Goal: Find specific page/section: Find specific page/section

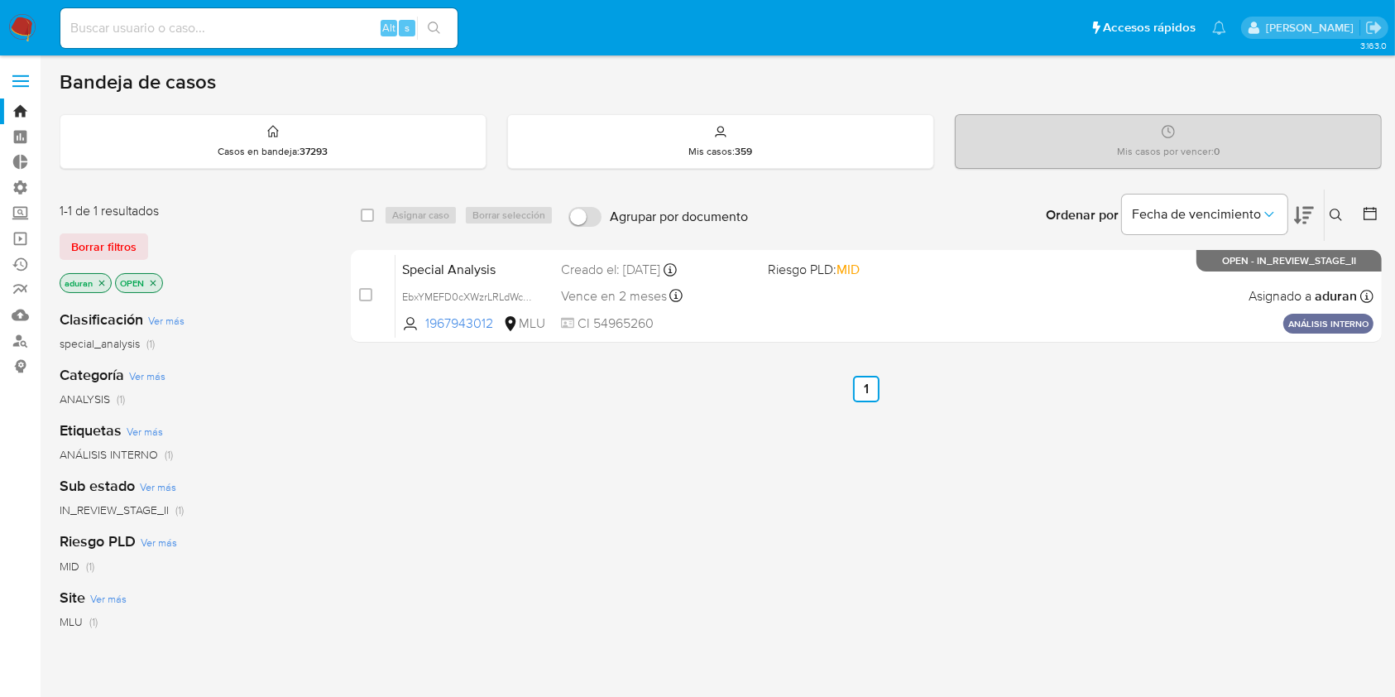
click at [112, 228] on div "1-1 de 1 resultados Borrar filtros aduran OPEN" at bounding box center [192, 249] width 265 height 94
click at [113, 245] on span "Borrar filtros" at bounding box center [103, 246] width 65 height 23
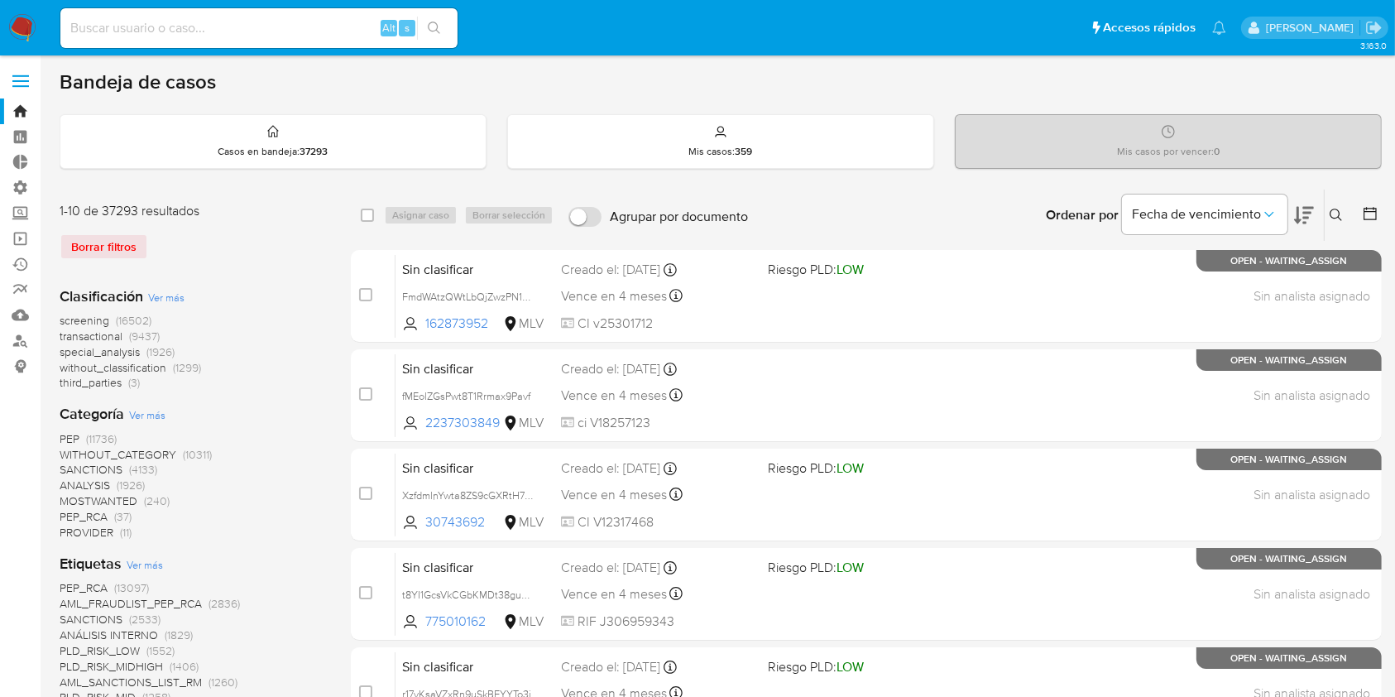
click at [1372, 213] on icon at bounding box center [1370, 213] width 17 height 17
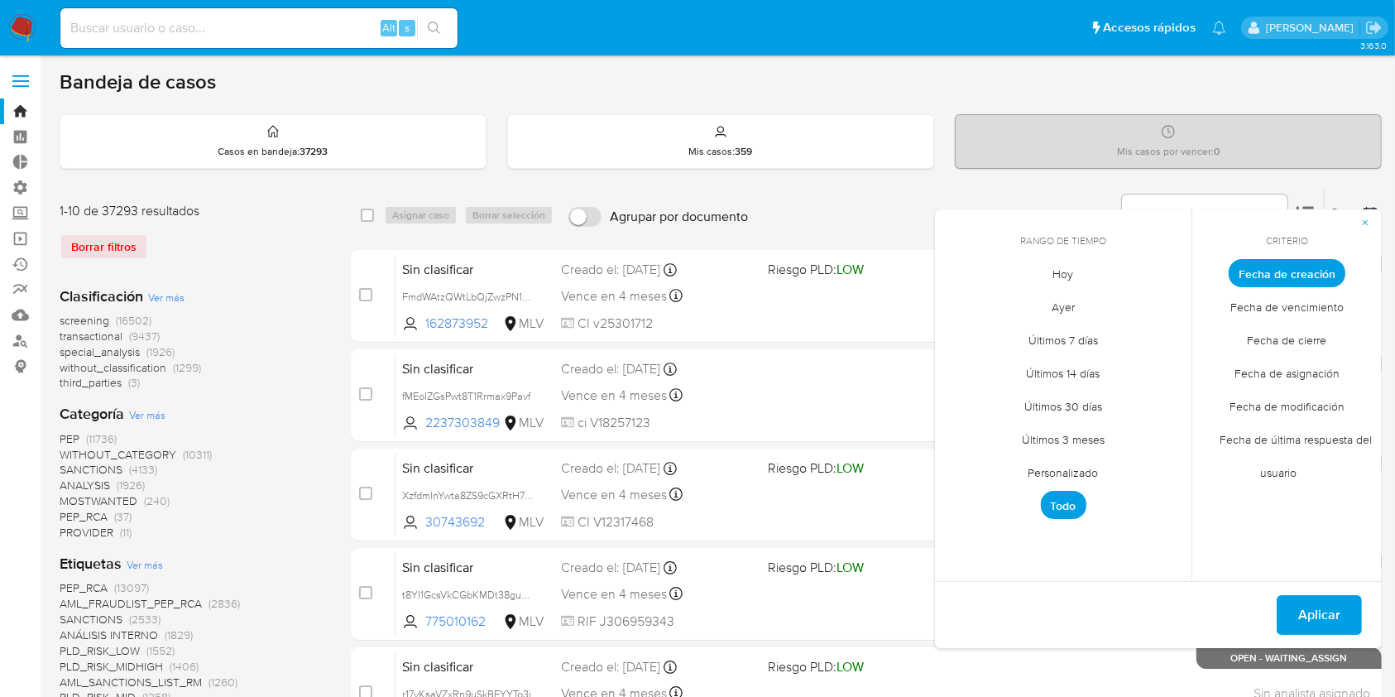
click at [1258, 336] on span "Fecha de cierre" at bounding box center [1287, 341] width 114 height 34
click at [1080, 477] on span "Personalizado" at bounding box center [1063, 473] width 105 height 34
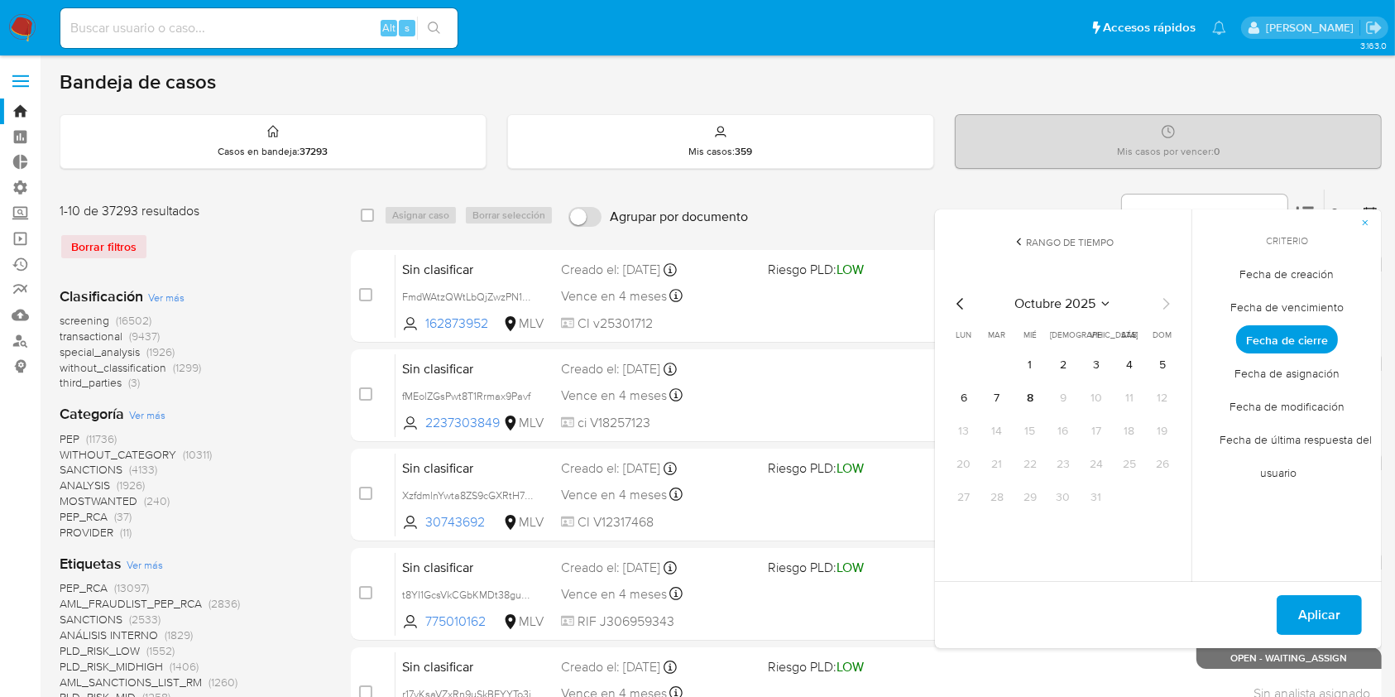
scroll to position [295, 0]
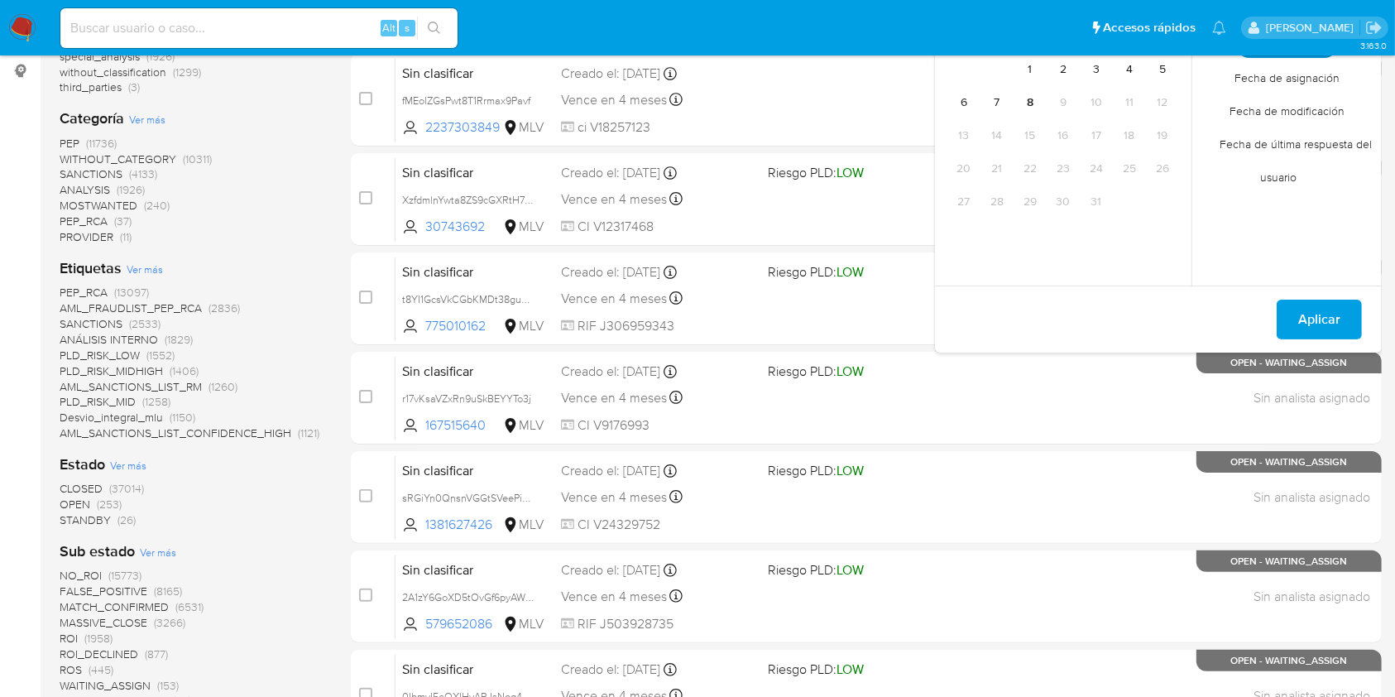
click at [81, 525] on span "STANDBY" at bounding box center [85, 519] width 51 height 17
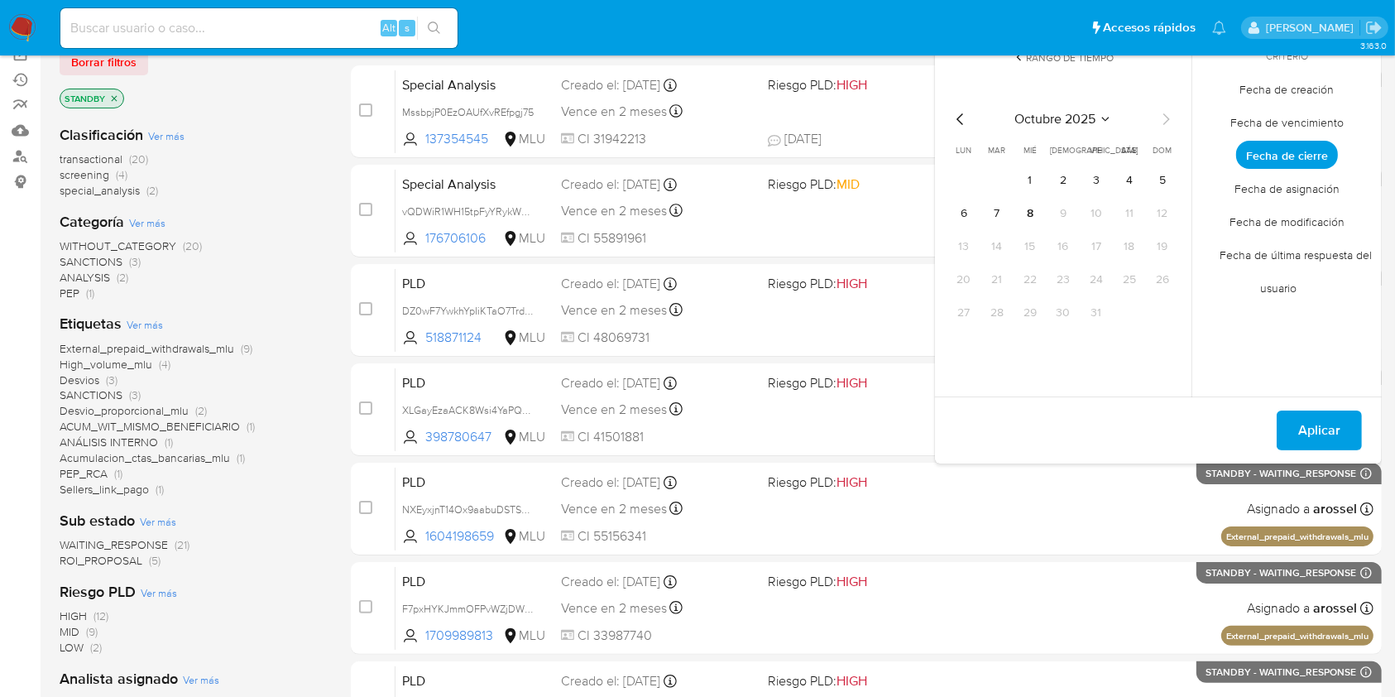
scroll to position [183, 0]
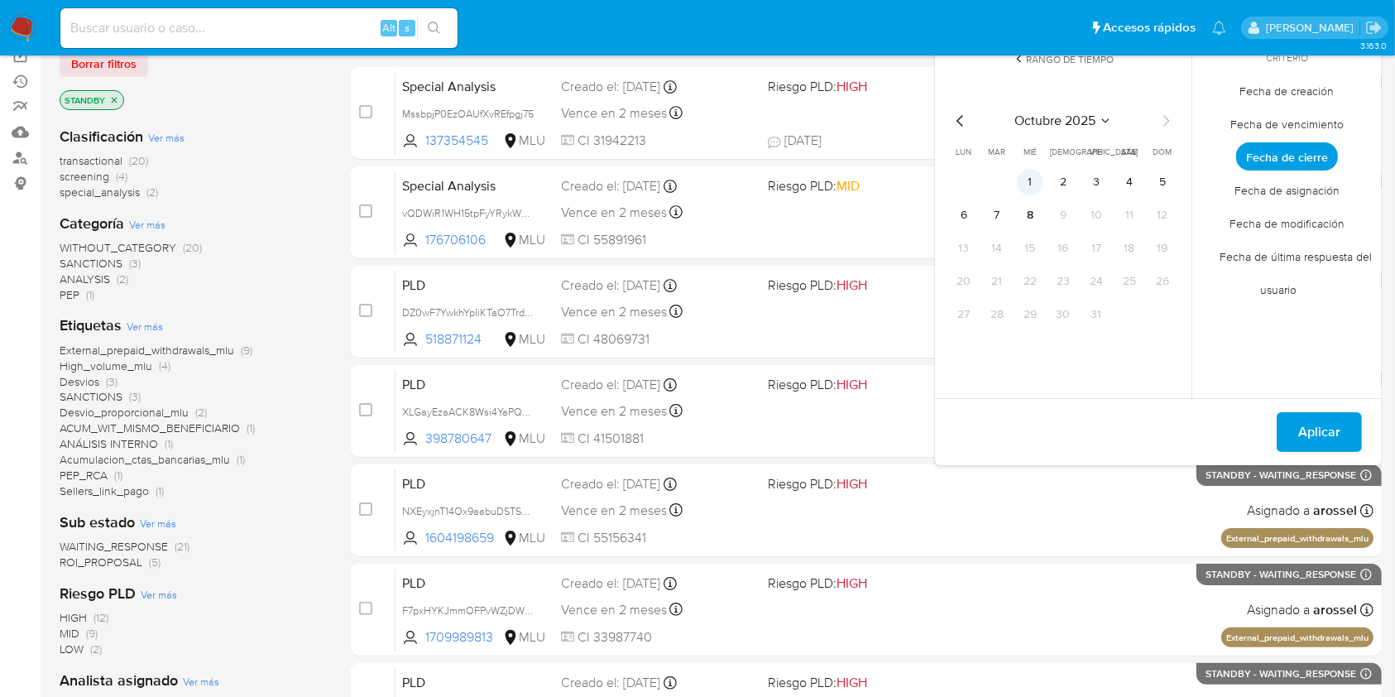
click at [1033, 184] on button "1" at bounding box center [1030, 182] width 26 height 26
click at [1033, 205] on button "8" at bounding box center [1030, 215] width 26 height 26
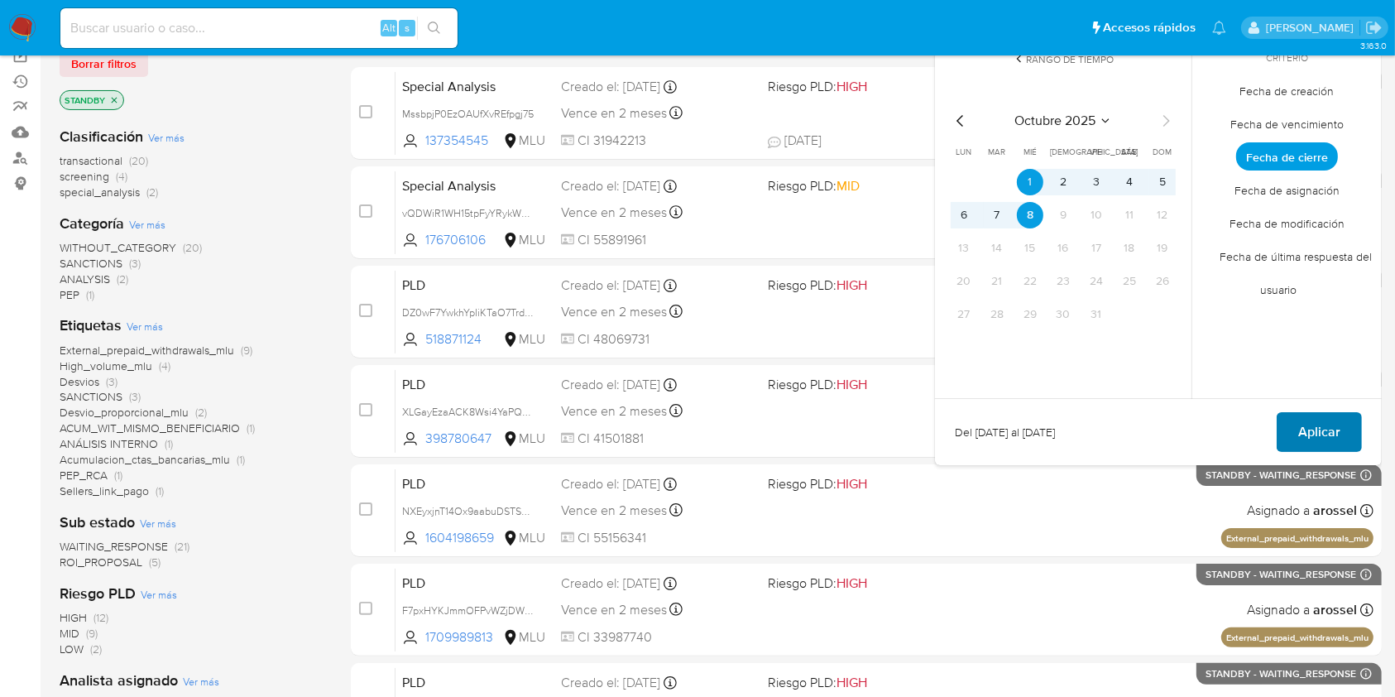
click at [1344, 439] on button "Aplicar" at bounding box center [1319, 432] width 85 height 40
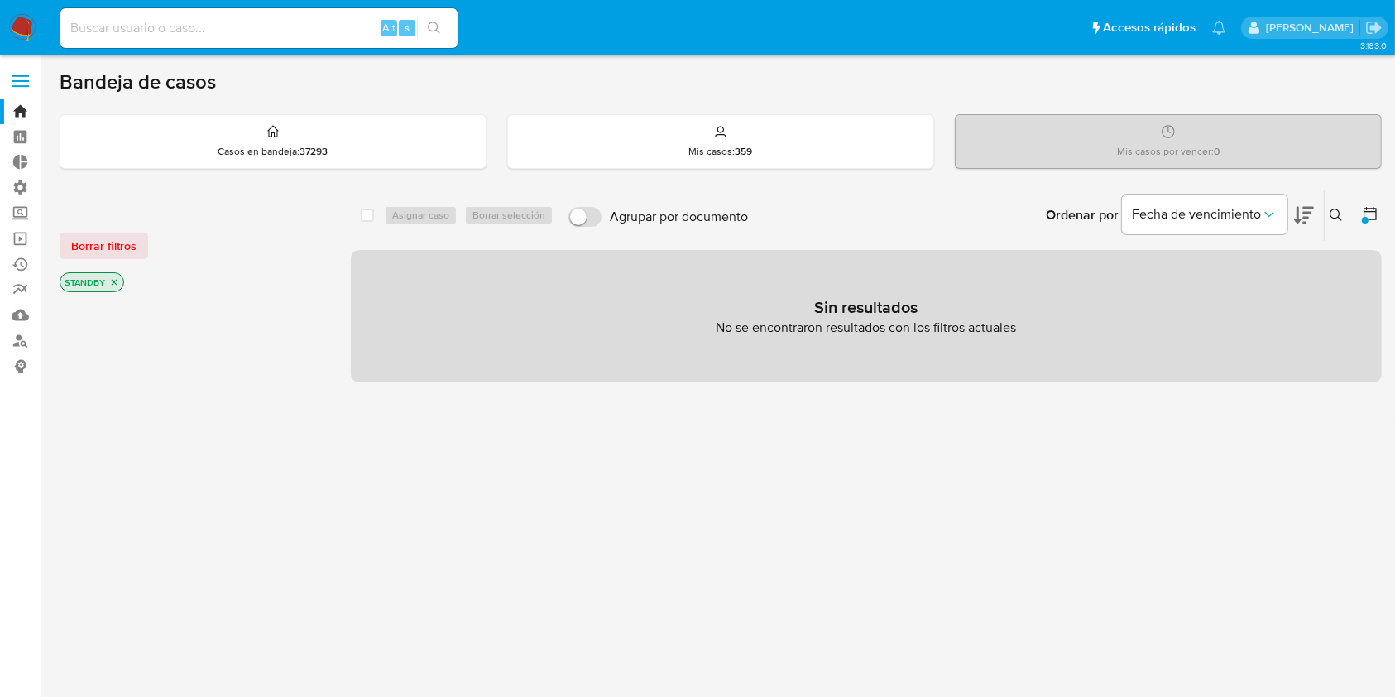
click at [113, 279] on icon "close-filter" at bounding box center [114, 282] width 10 height 10
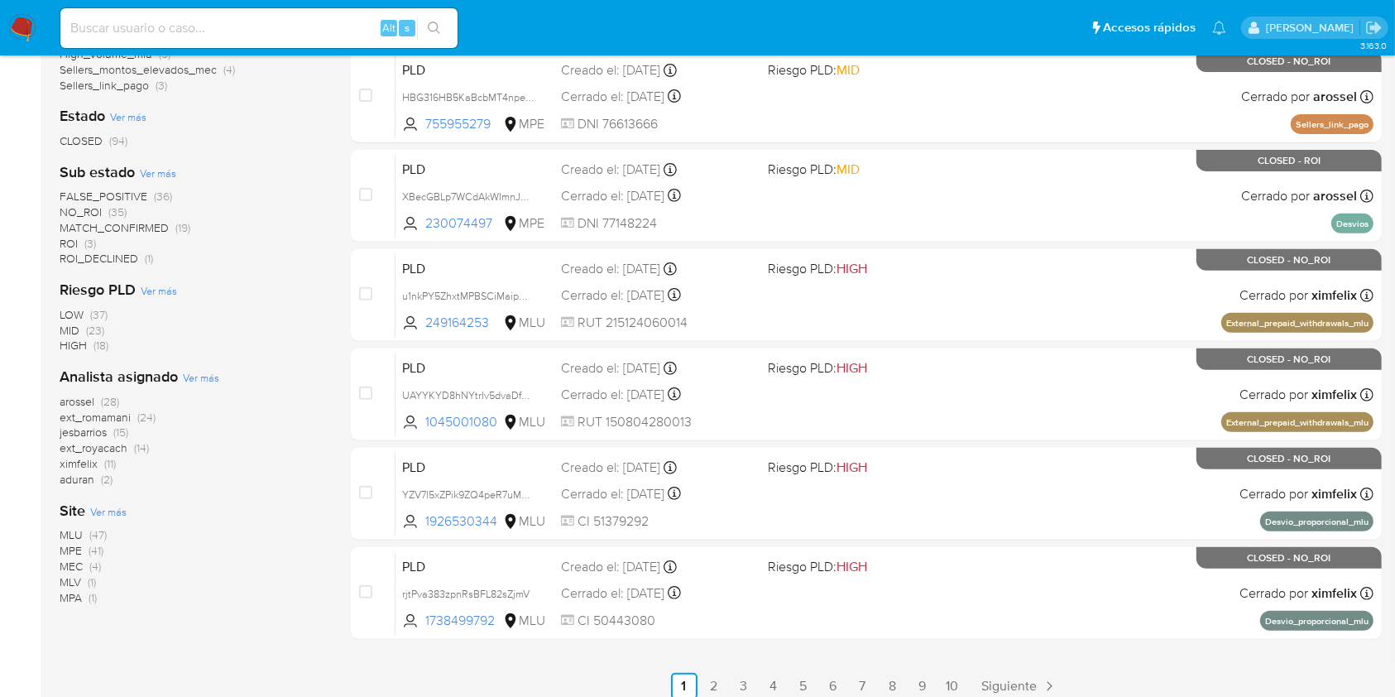
scroll to position [669, 0]
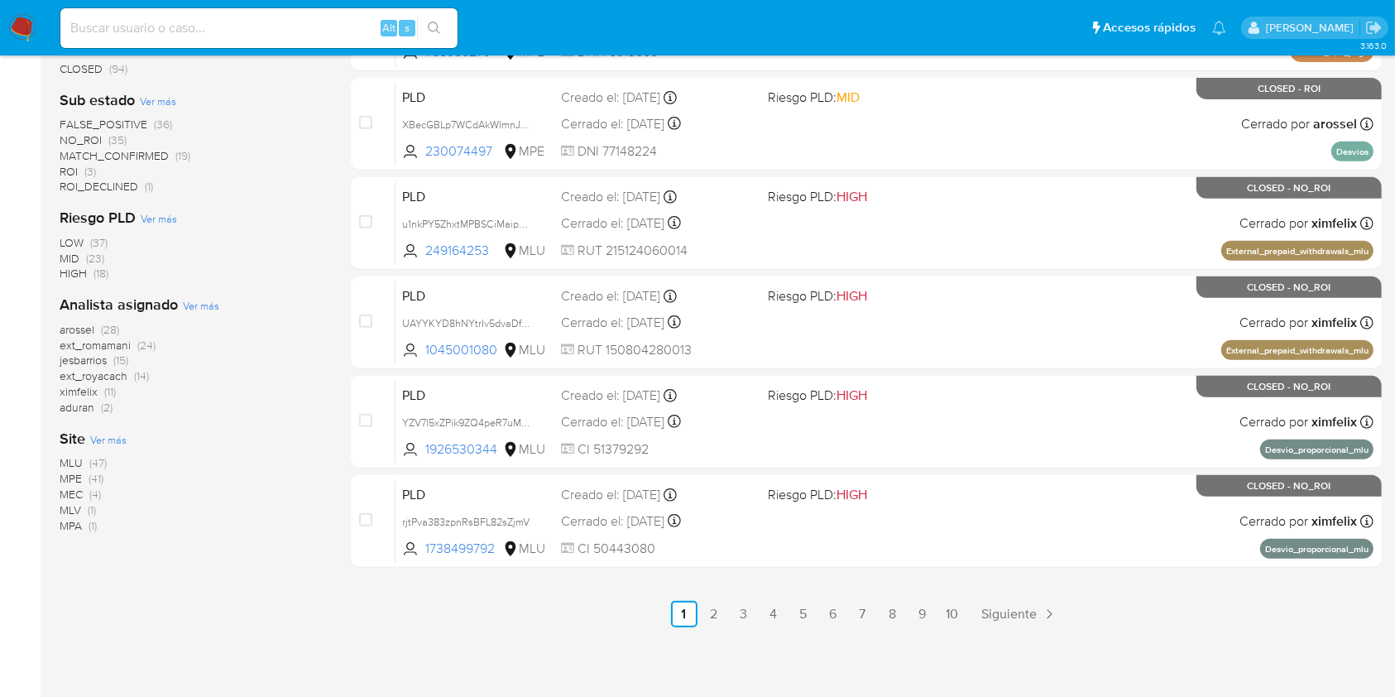
click at [321, 643] on div "3.163.0" at bounding box center [721, 42] width 1322 height 1289
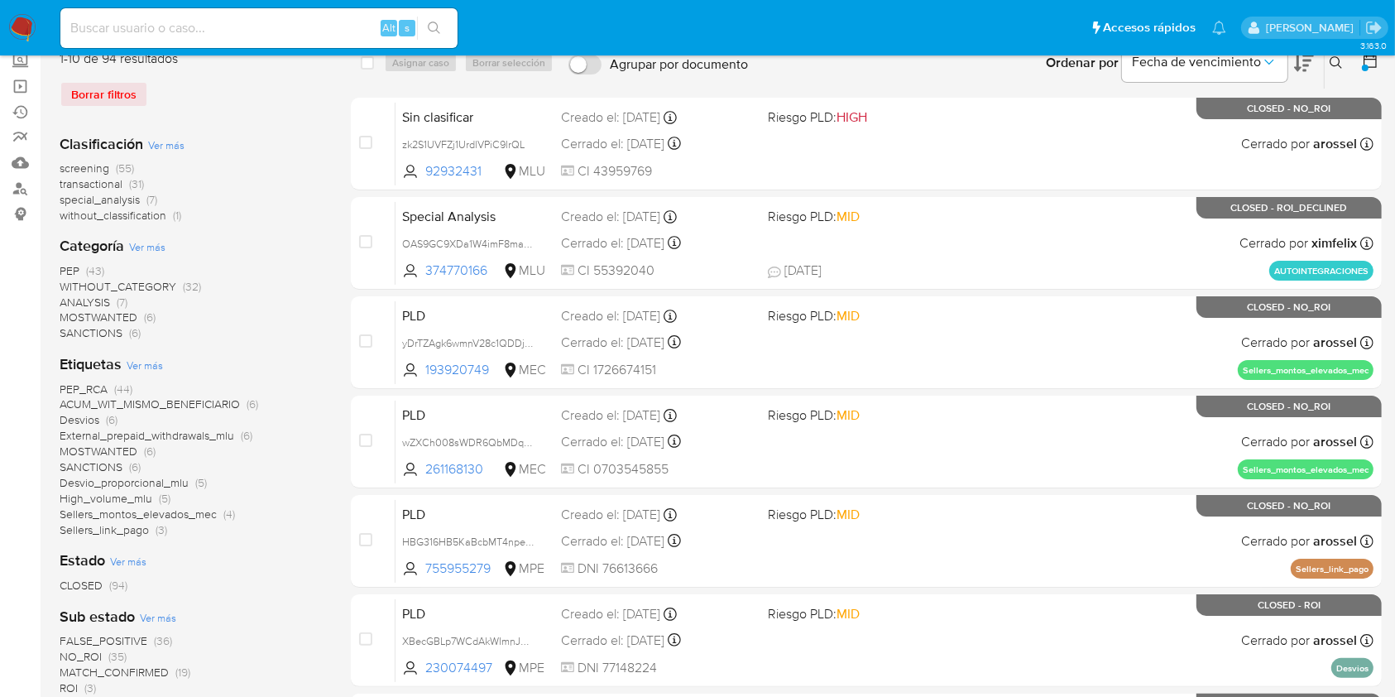
scroll to position [151, 0]
